Goal: Find specific page/section: Find specific page/section

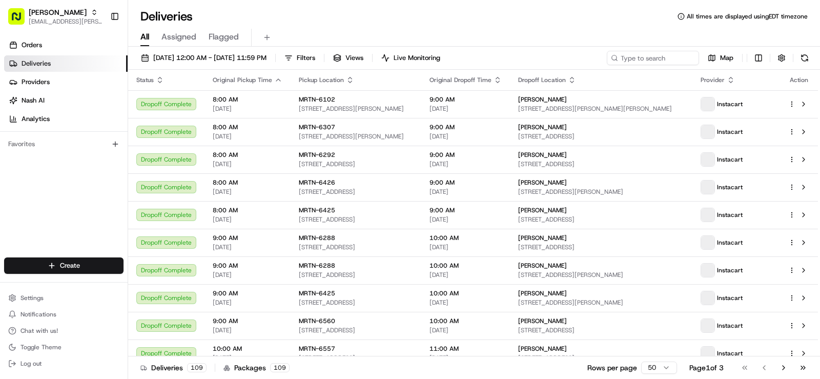
drag, startPoint x: 0, startPoint y: 0, endPoint x: 568, endPoint y: 29, distance: 568.9
click at [568, 29] on div "All Assigned Flagged" at bounding box center [474, 38] width 692 height 18
click at [315, 56] on span "Filters" at bounding box center [306, 57] width 18 height 9
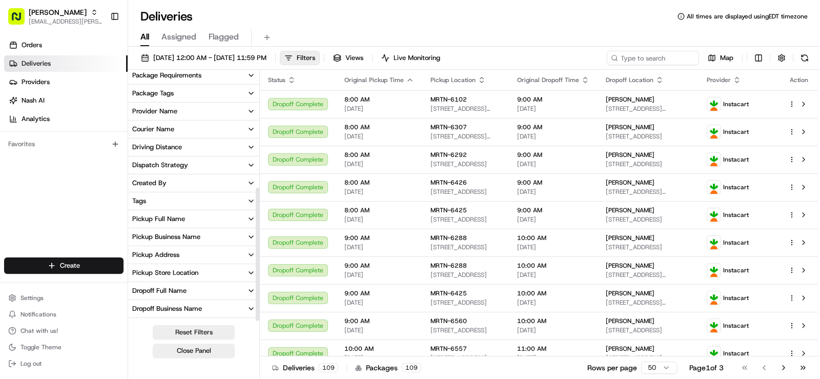
scroll to position [216, 0]
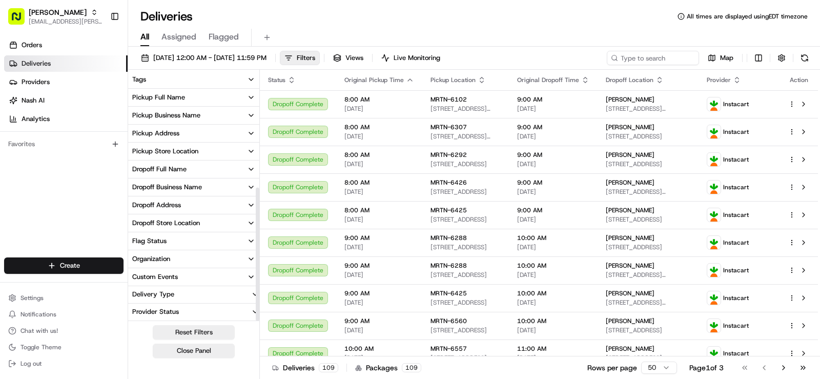
click at [195, 150] on div "Pickup Store Location" at bounding box center [165, 151] width 66 height 9
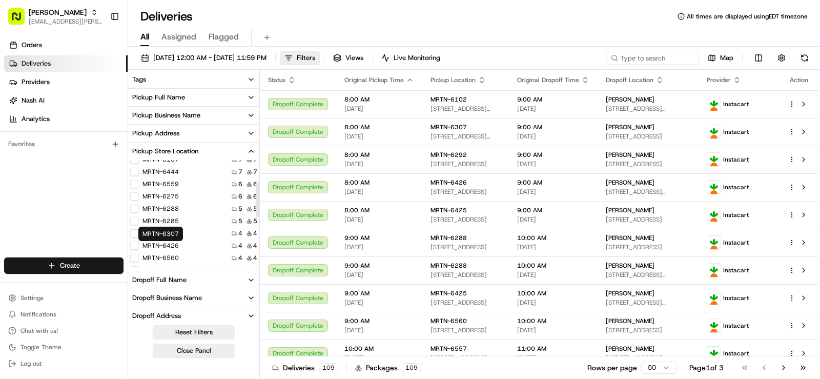
scroll to position [103, 0]
click at [171, 231] on label "MRTN-6560" at bounding box center [161, 233] width 36 height 8
click at [138, 231] on button "MRTN-6560" at bounding box center [134, 233] width 8 height 8
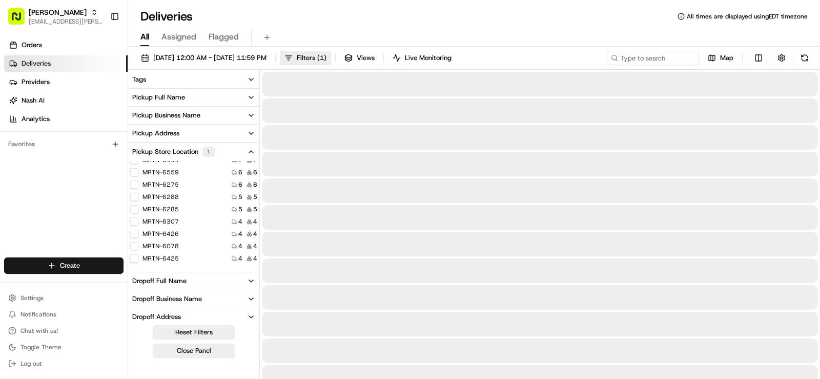
click at [240, 152] on button "Pickup Store Location 1" at bounding box center [193, 152] width 131 height 18
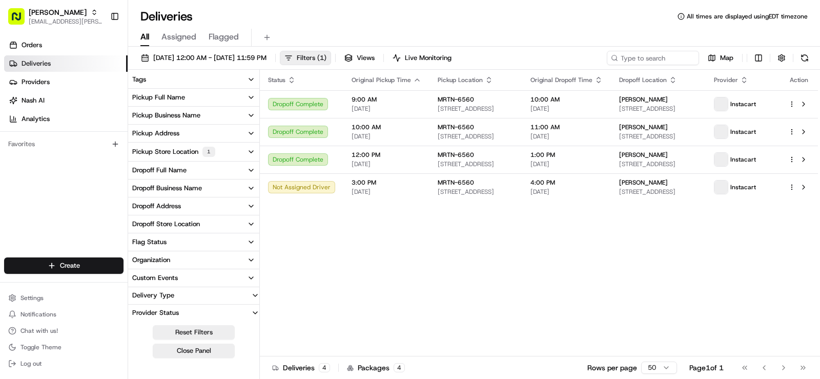
click at [327, 57] on span "Filters ( 1 )" at bounding box center [312, 57] width 30 height 9
